Goal: Task Accomplishment & Management: Complete application form

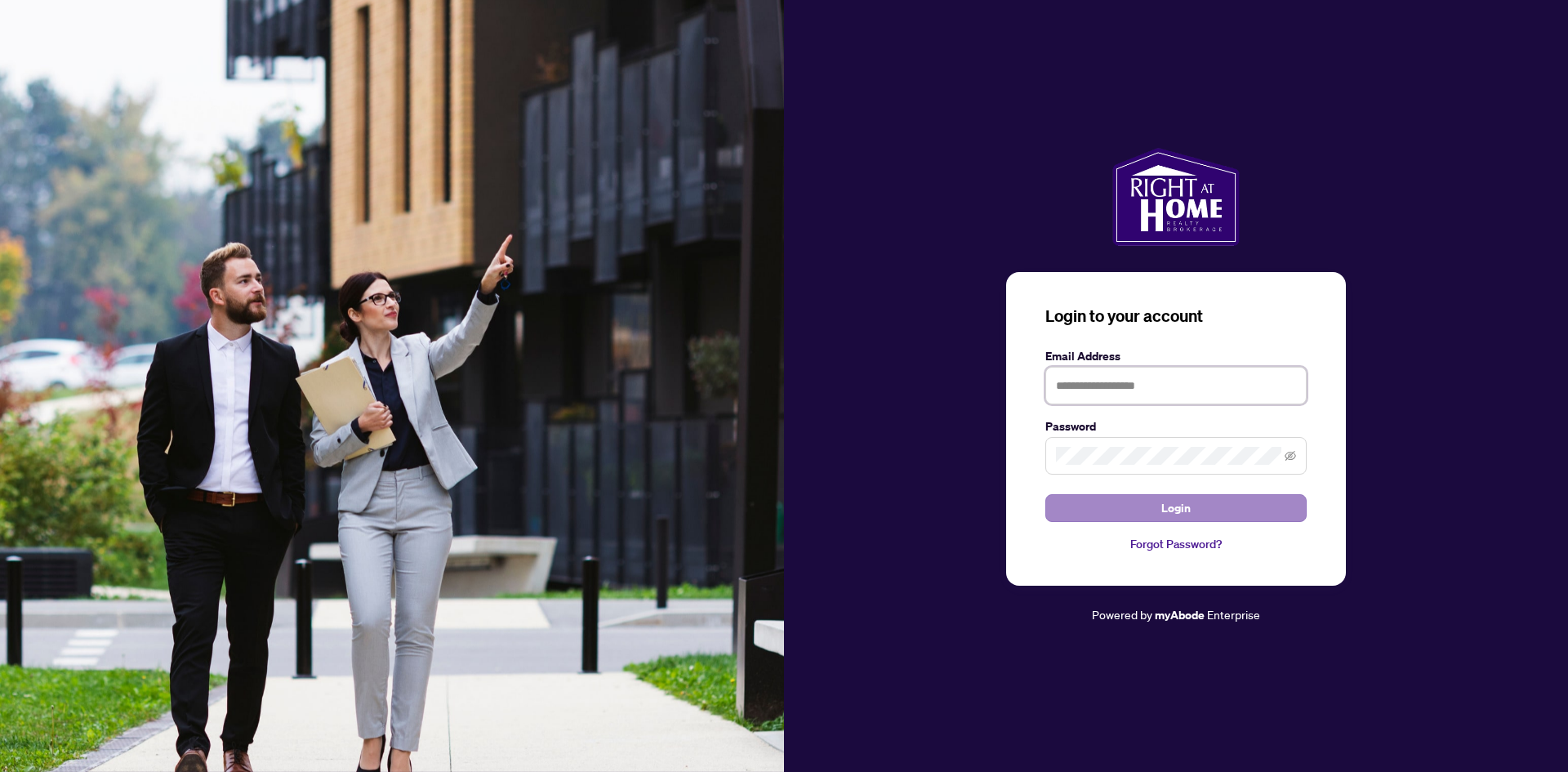
type input "**********"
click at [1127, 514] on button "Login" at bounding box center [1176, 508] width 261 height 27
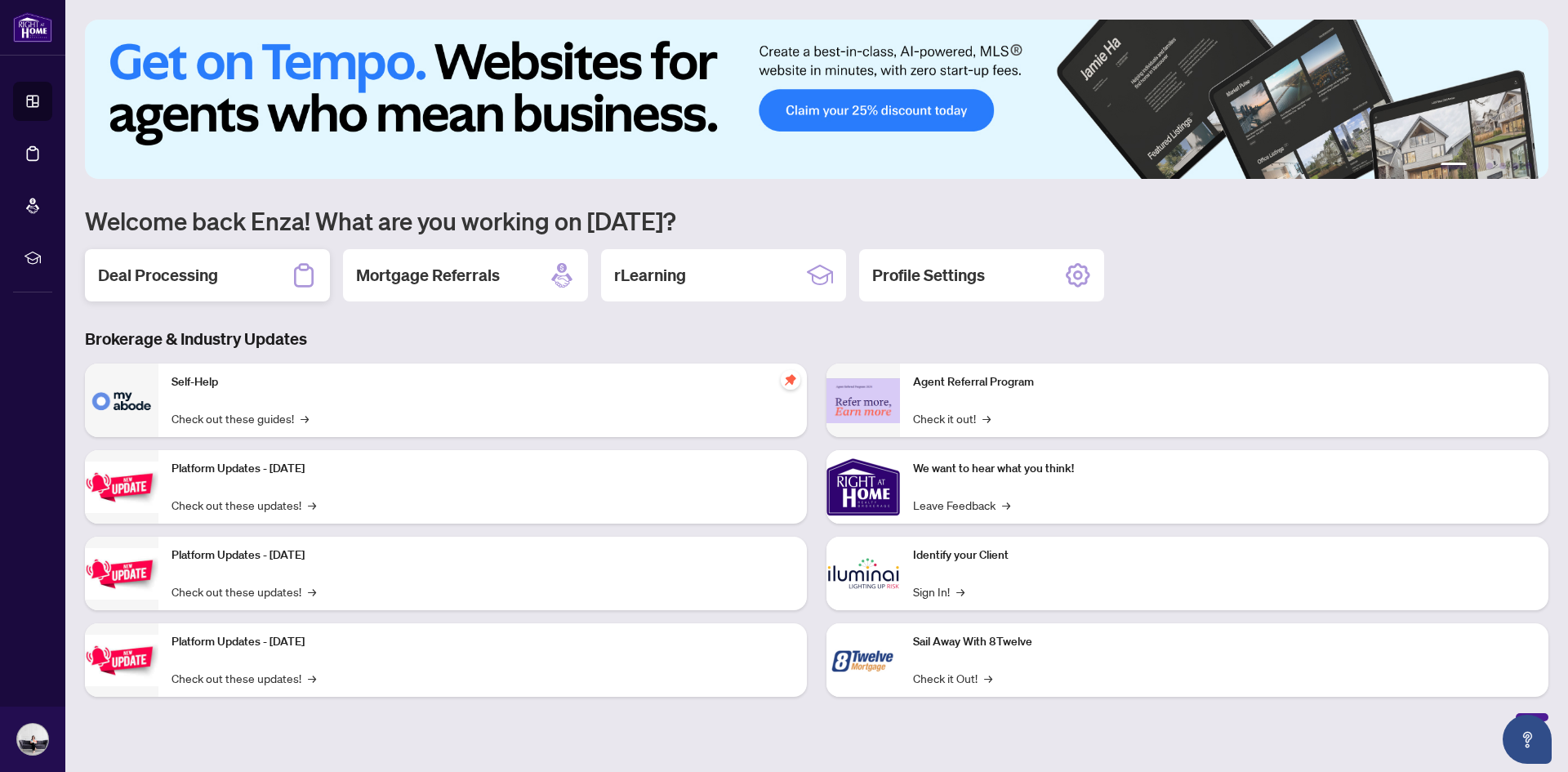
click at [178, 272] on h2 "Deal Processing" at bounding box center [158, 275] width 120 height 23
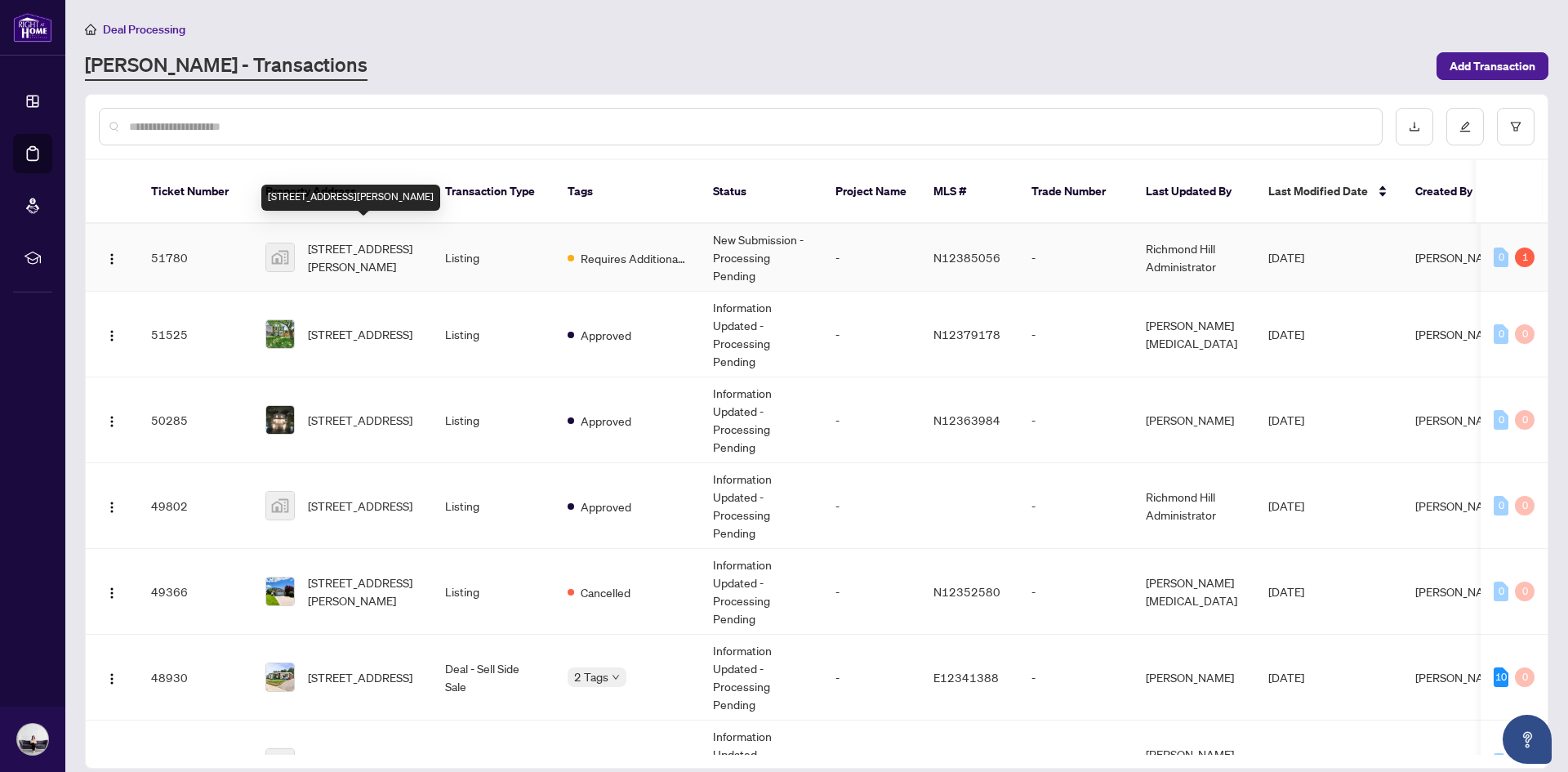
click at [337, 247] on span "39 Aranka Court, Richmond Hill, ON, Canada" at bounding box center [362, 258] width 111 height 36
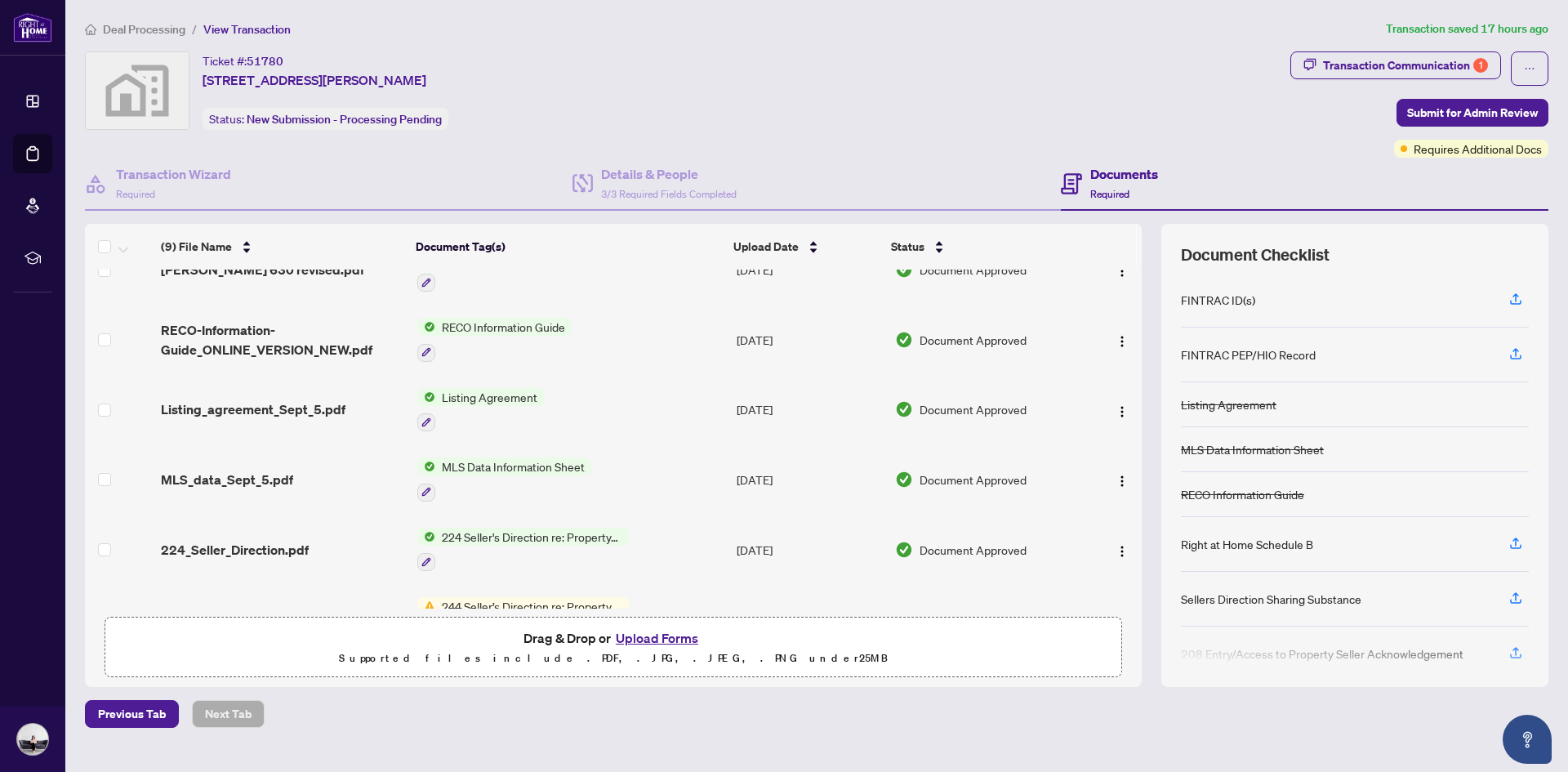
scroll to position [293, 0]
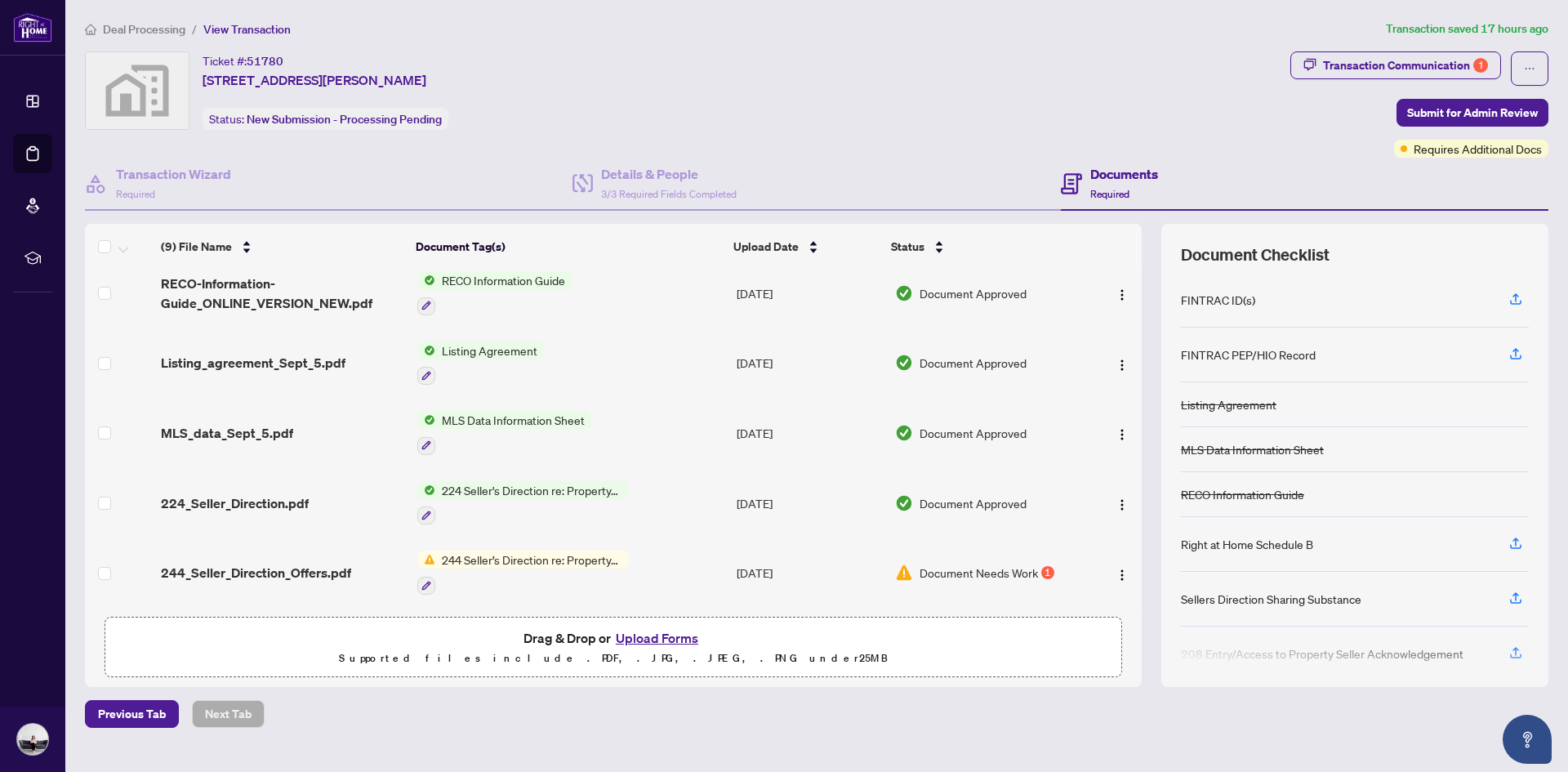
click at [672, 639] on button "Upload Forms" at bounding box center [656, 637] width 92 height 21
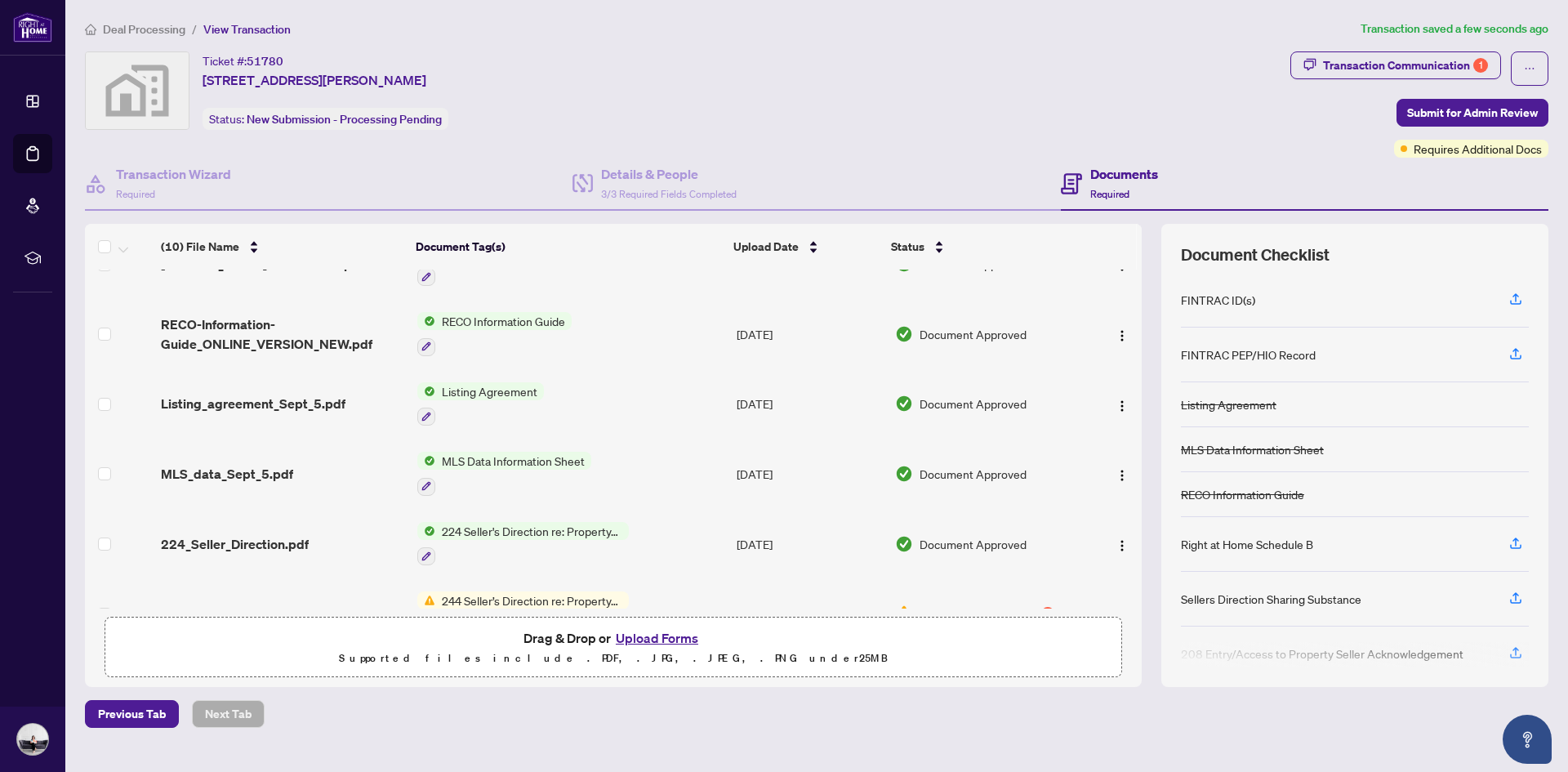
scroll to position [358, 0]
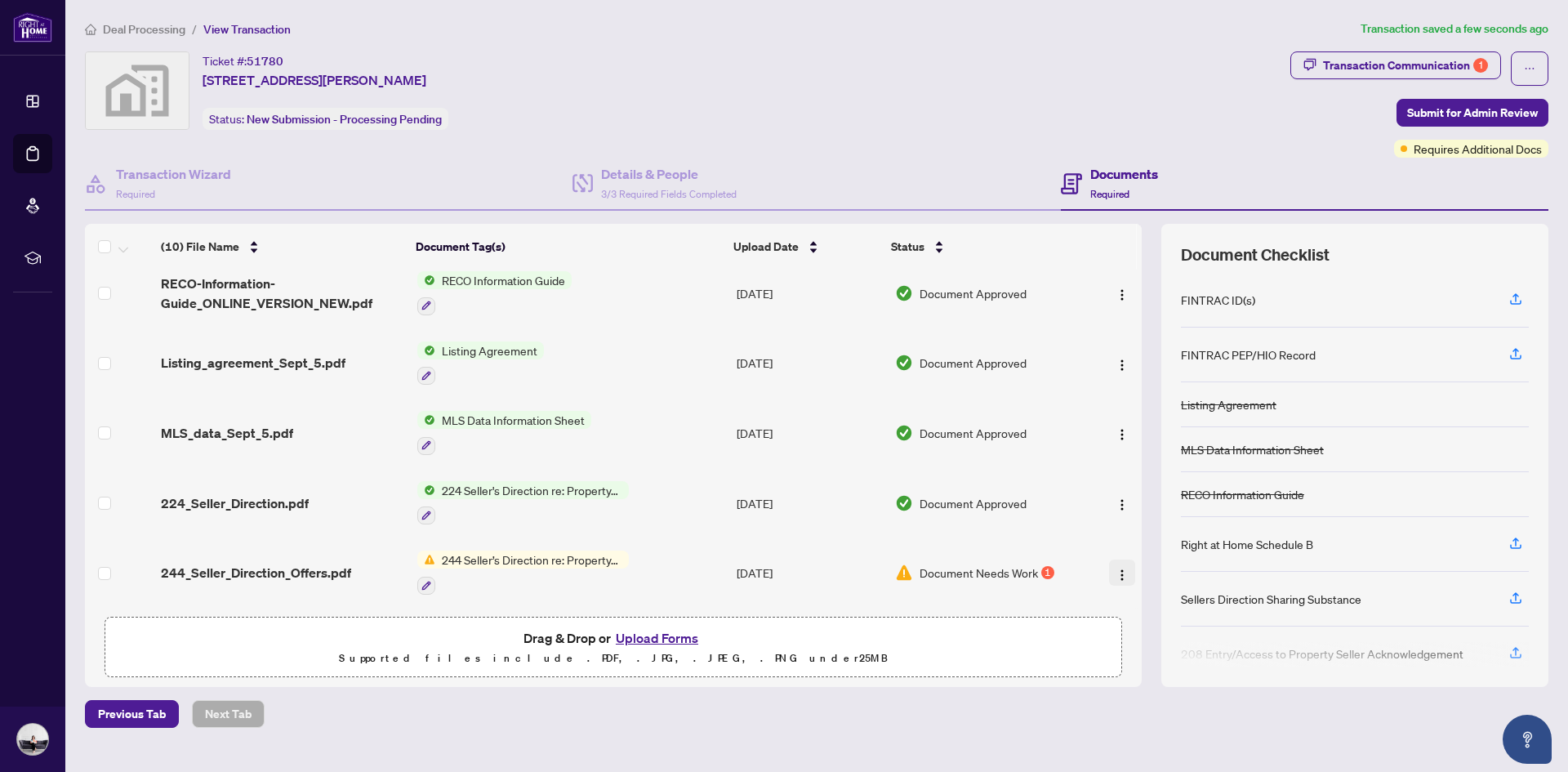
click at [1116, 568] on img "button" at bounding box center [1121, 574] width 13 height 13
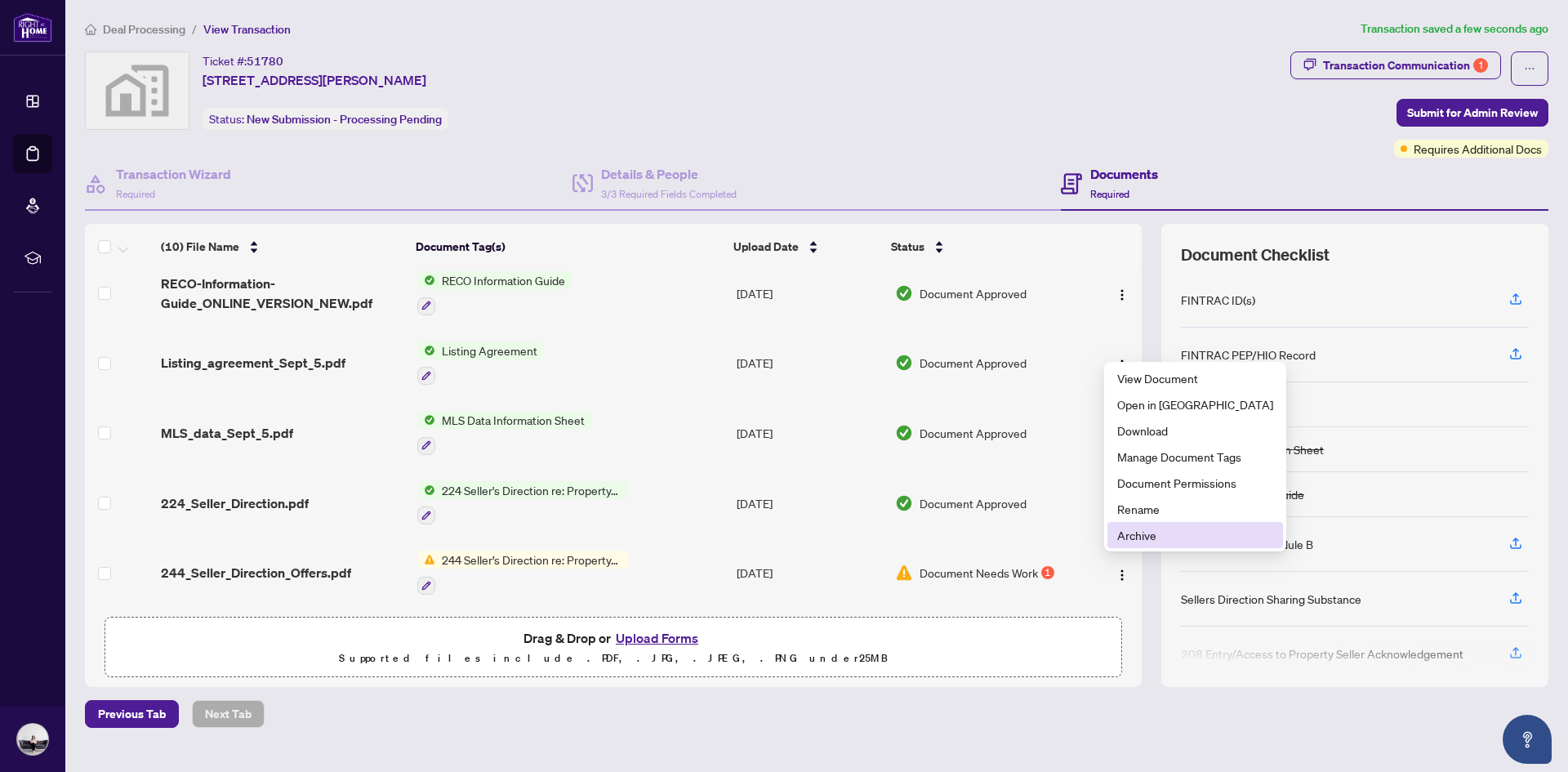
click at [1133, 535] on span "Archive" at bounding box center [1195, 534] width 156 height 18
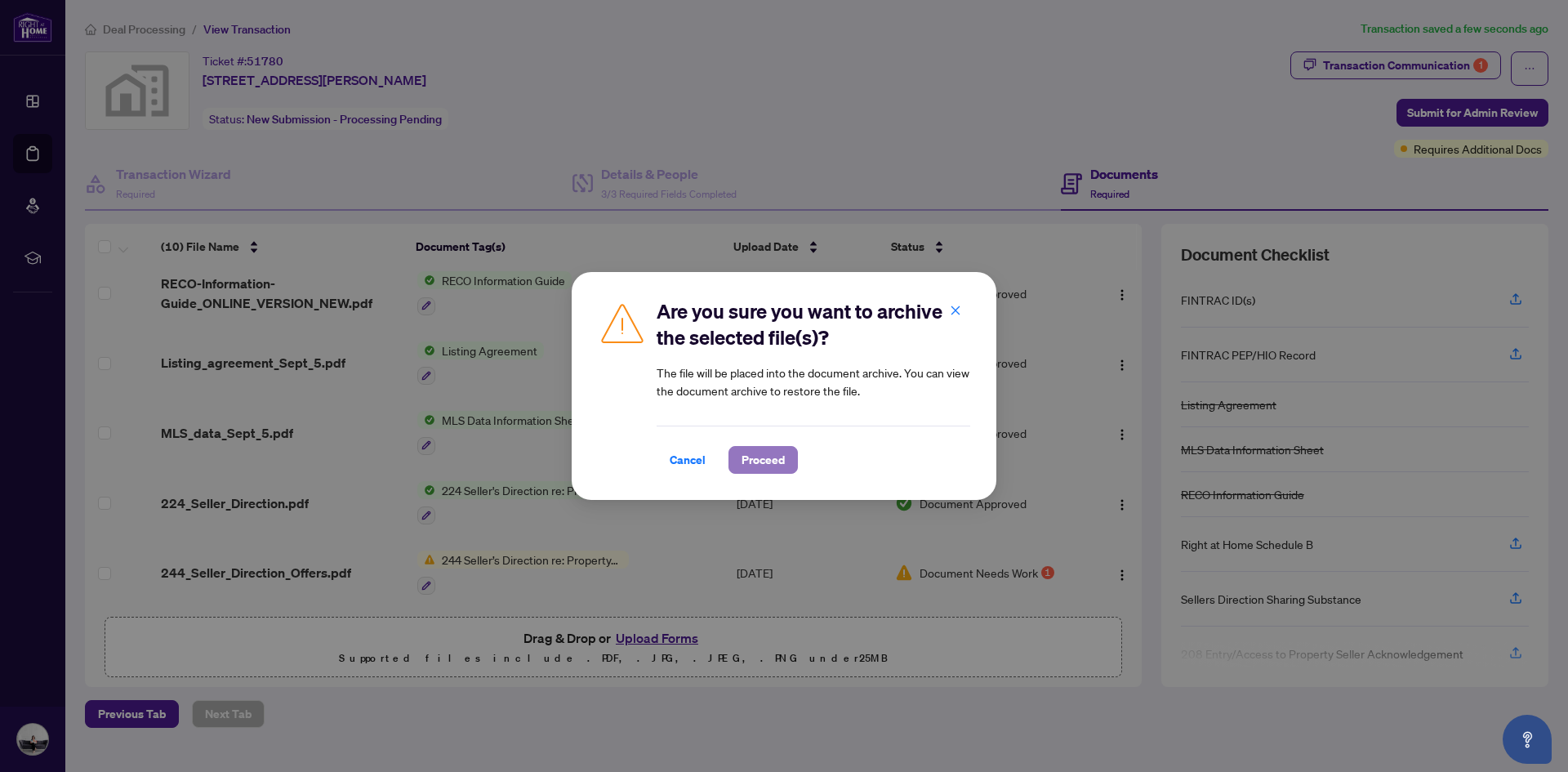
click at [769, 459] on span "Proceed" at bounding box center [763, 459] width 43 height 26
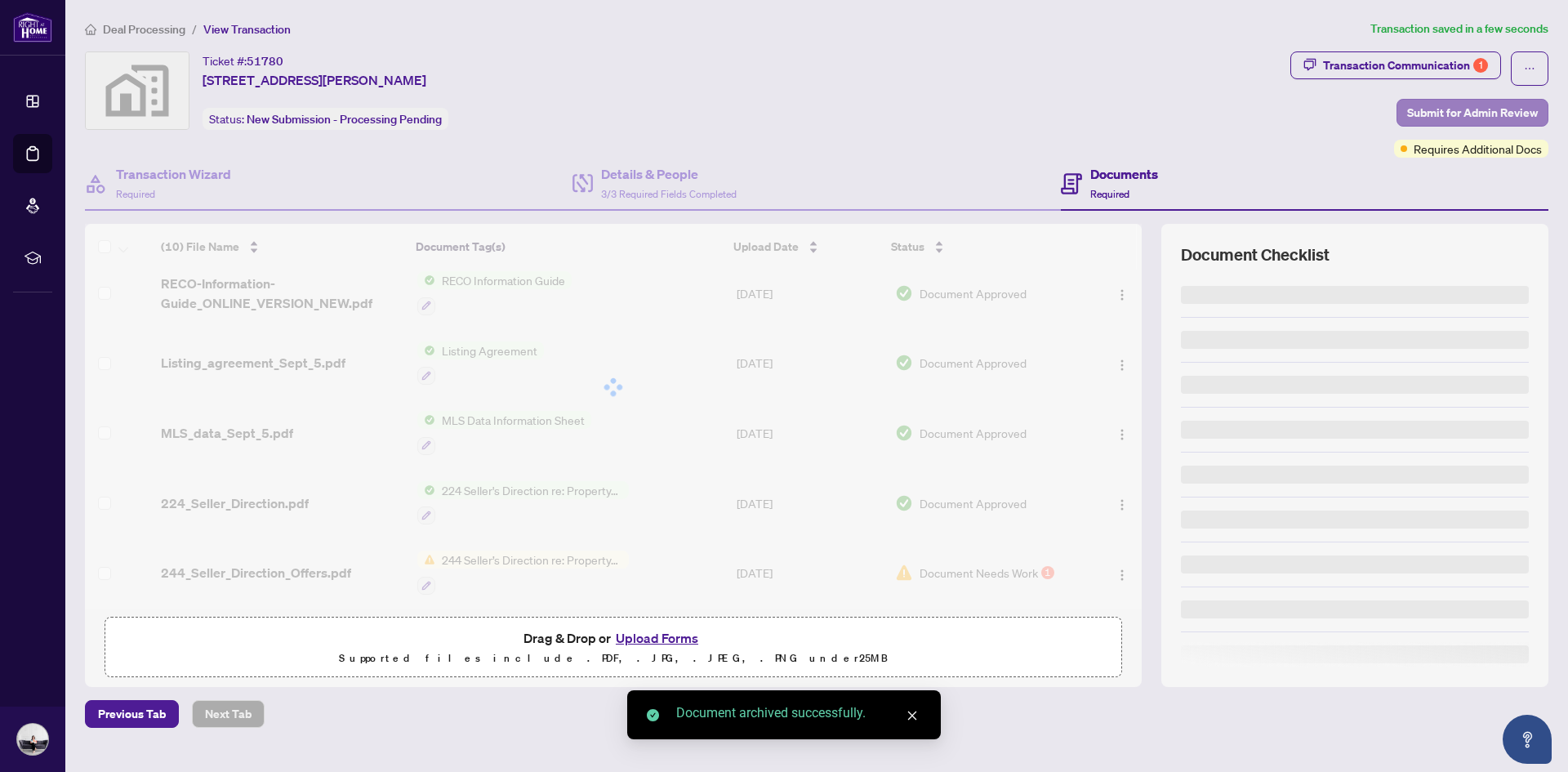
scroll to position [289, 0]
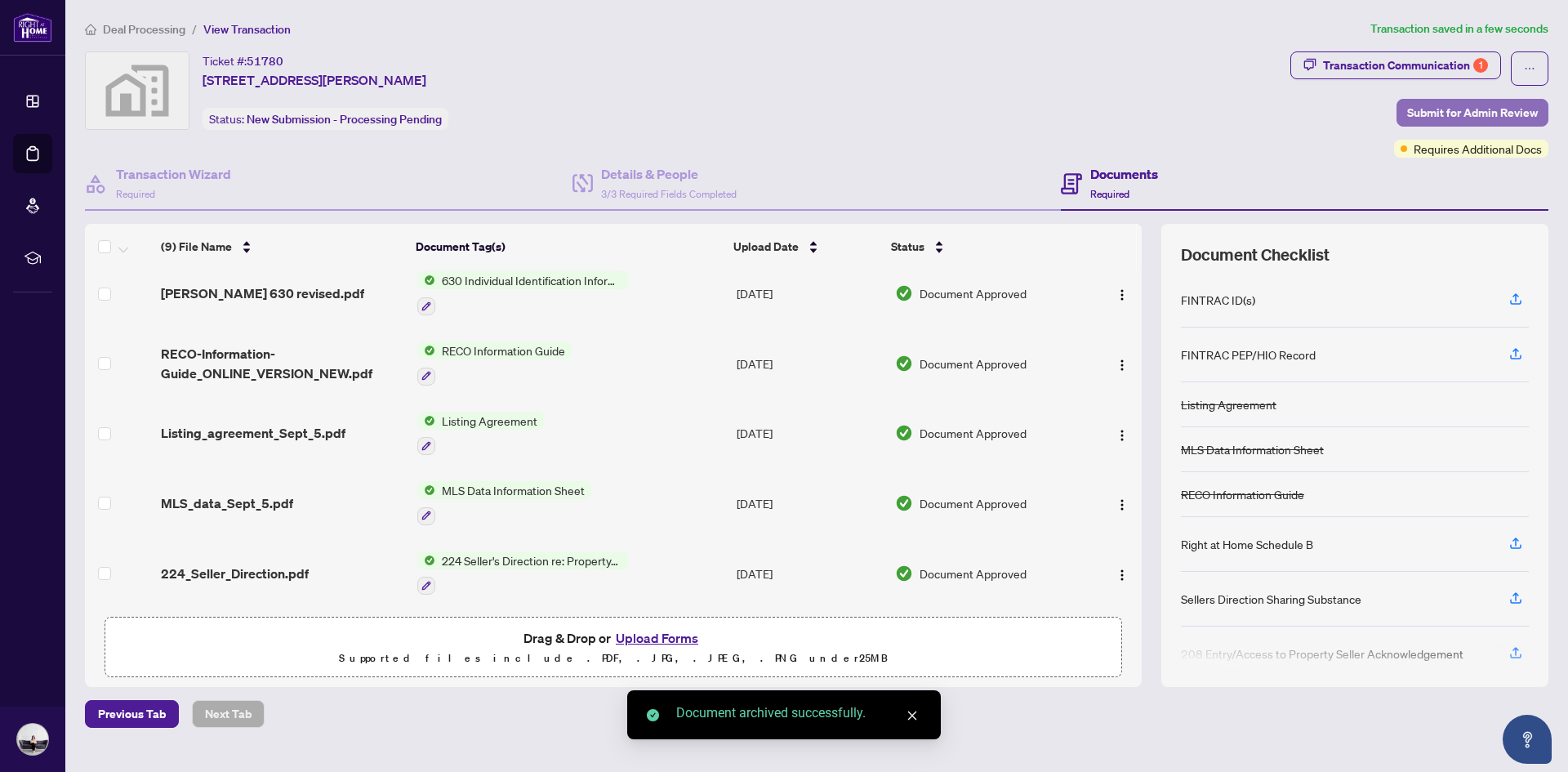
click at [1453, 106] on span "Submit for Admin Review" at bounding box center [1472, 112] width 131 height 26
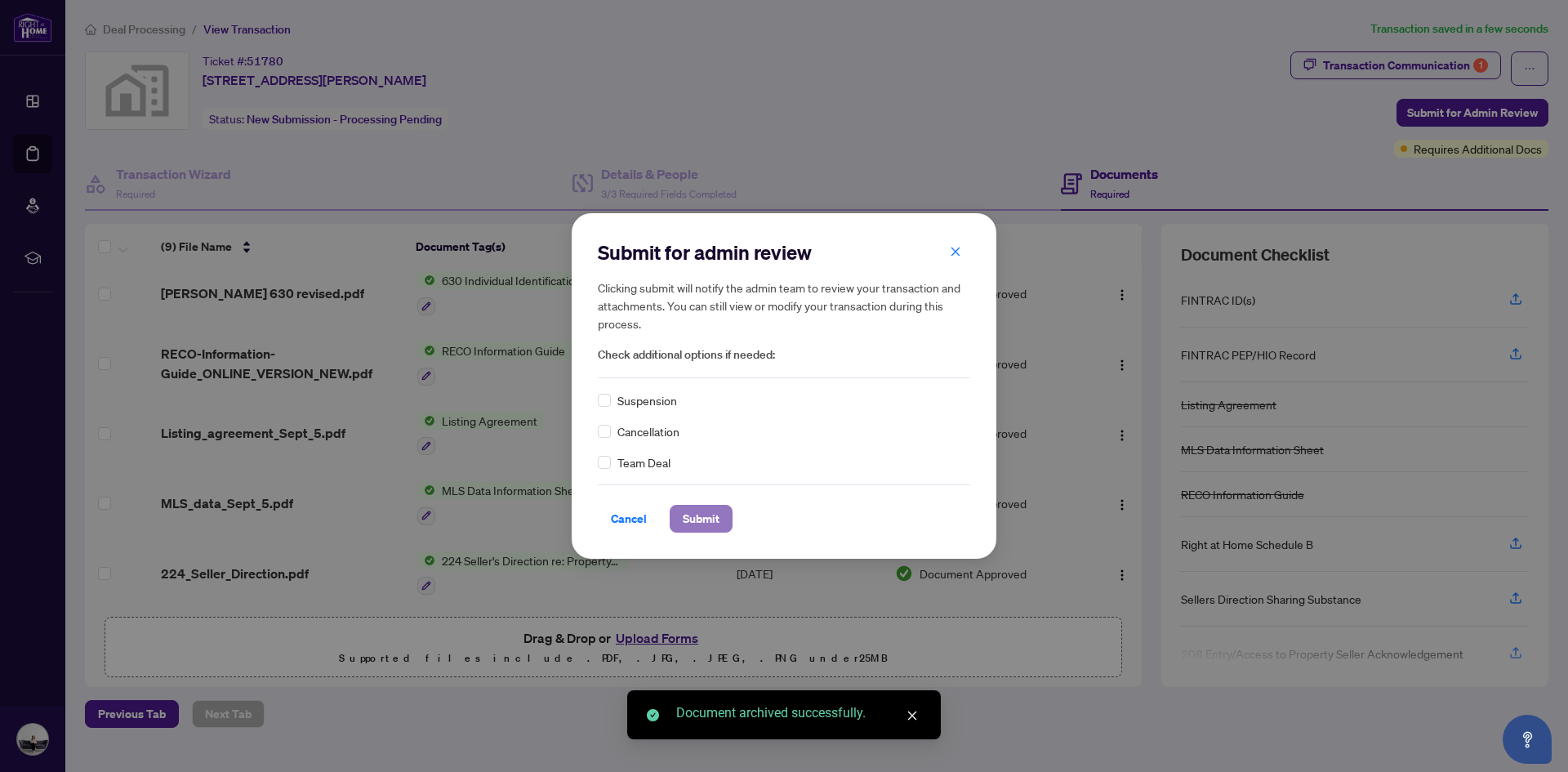
click at [695, 513] on span "Submit" at bounding box center [701, 519] width 37 height 26
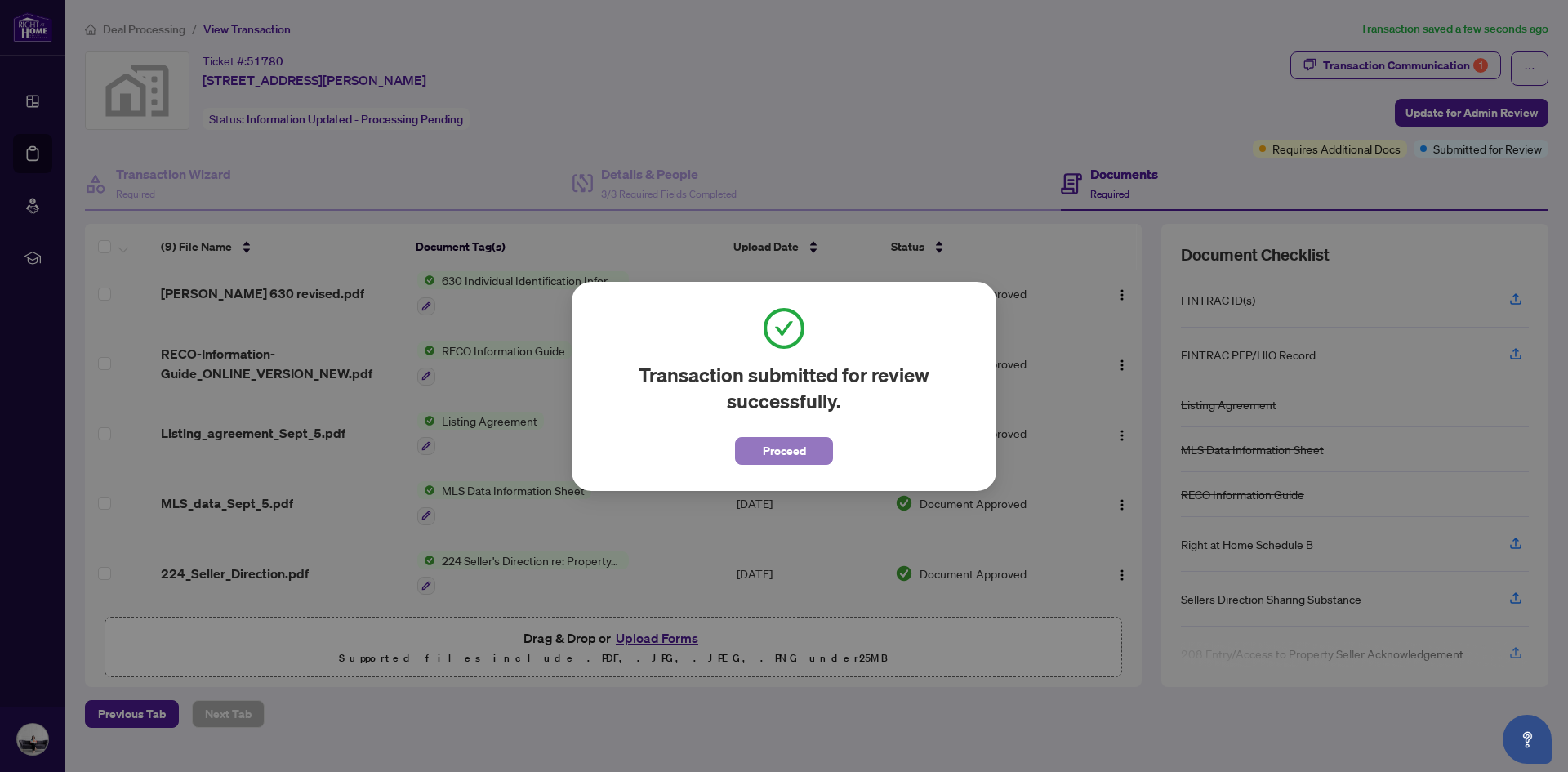
click at [754, 449] on button "Proceed" at bounding box center [784, 451] width 98 height 27
